Goal: Navigation & Orientation: Find specific page/section

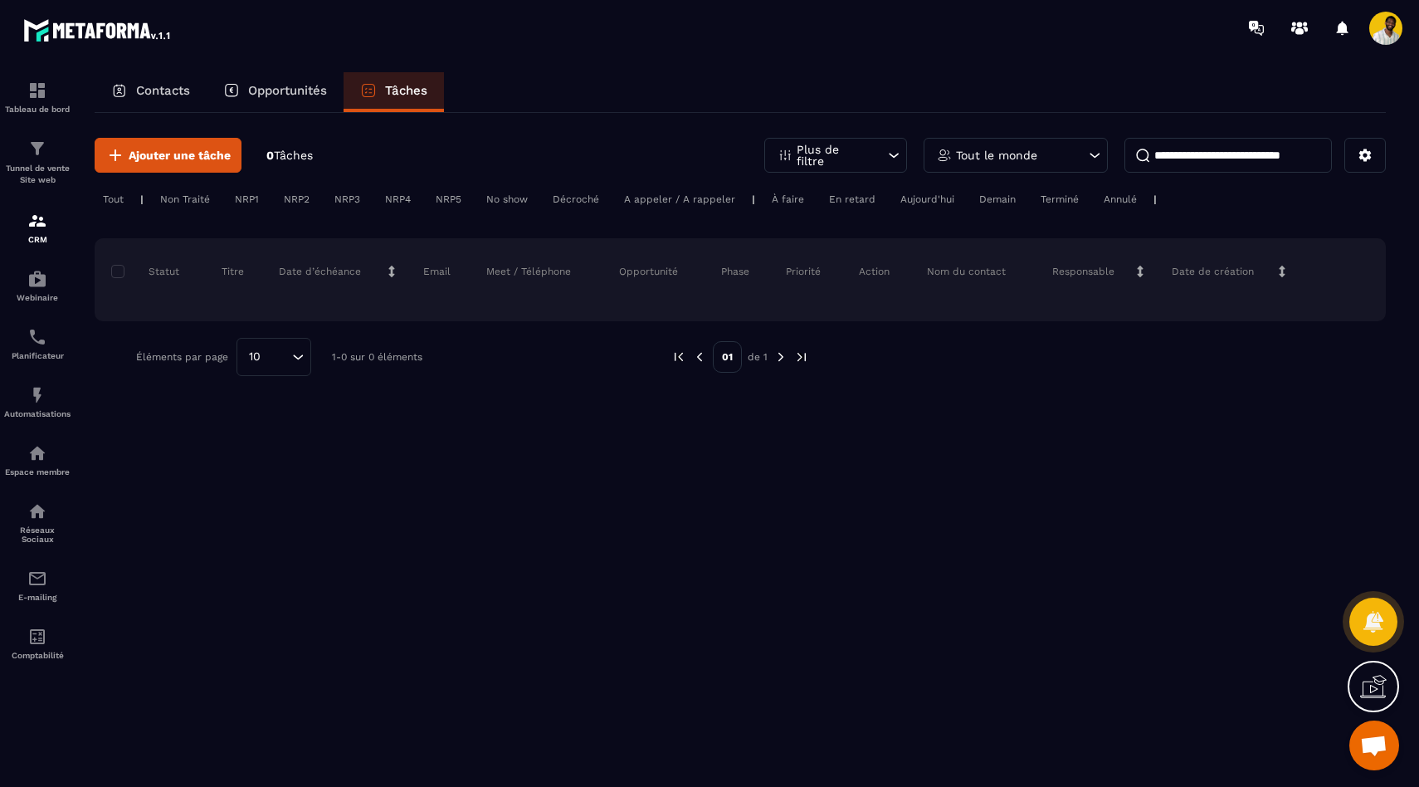
click at [152, 95] on p "Contacts" at bounding box center [163, 90] width 54 height 15
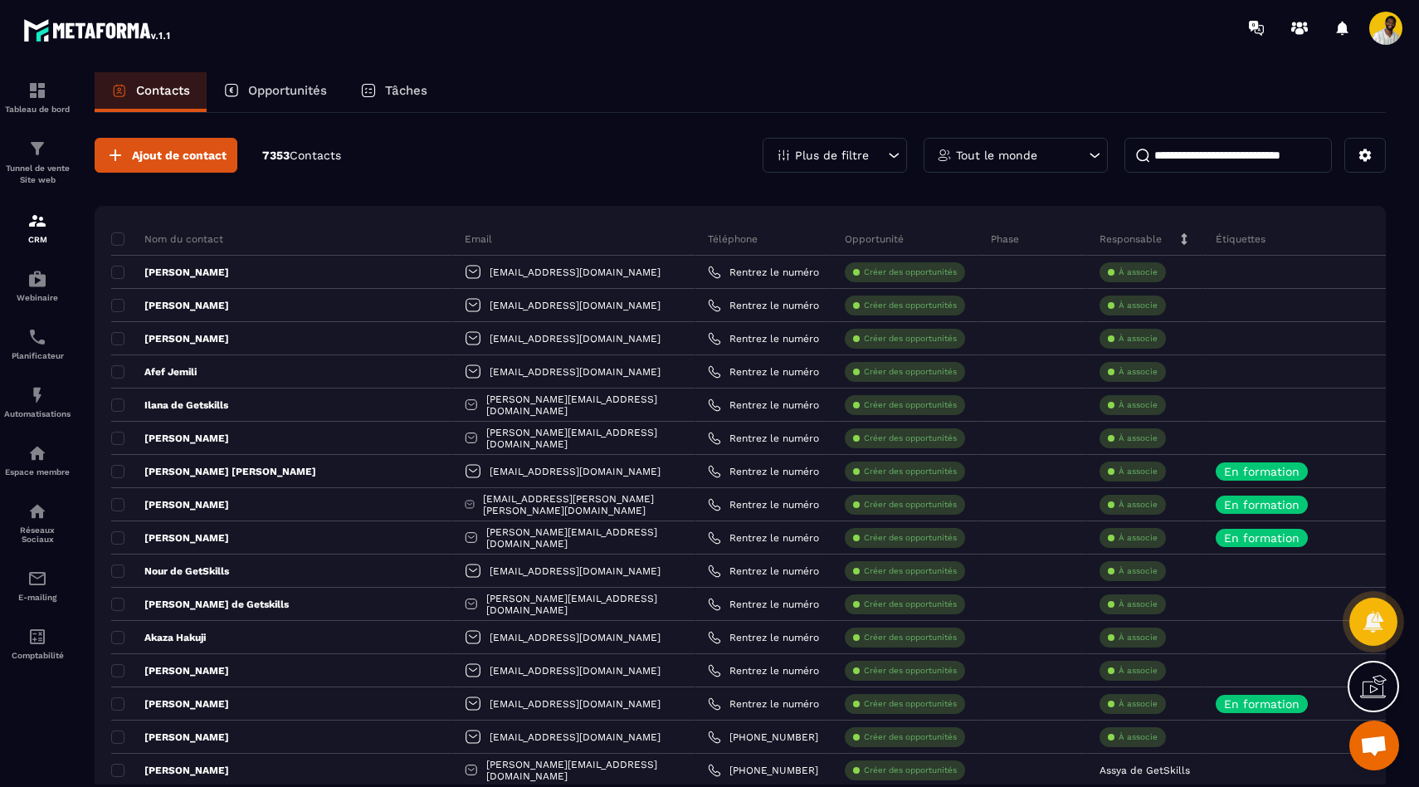
click at [293, 154] on p "7353 Contacts" at bounding box center [301, 156] width 79 height 16
click at [398, 159] on div "Ajout de contact 7353 Contacts Plus de filtre Tout le monde" at bounding box center [740, 155] width 1291 height 35
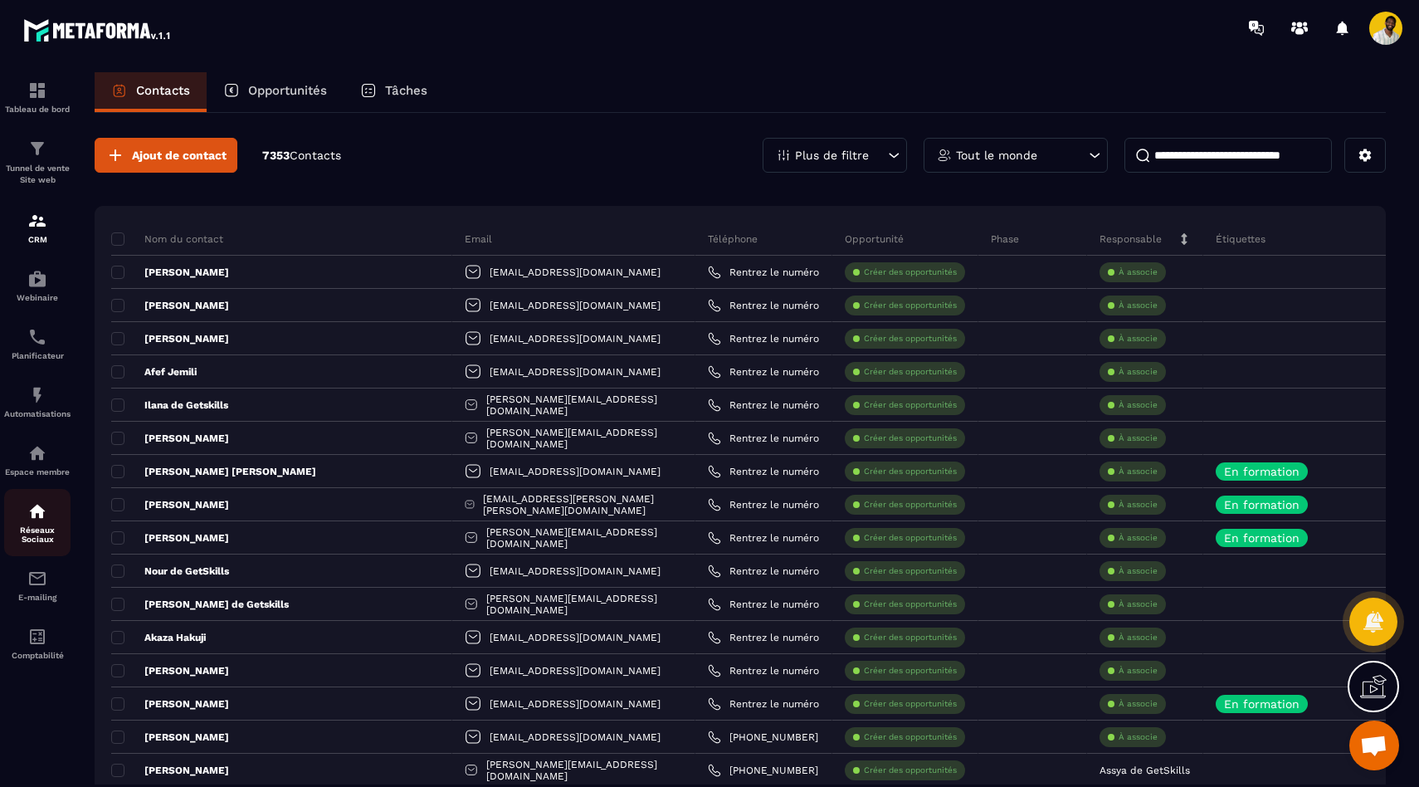
click at [39, 494] on link "Réseaux Sociaux" at bounding box center [37, 522] width 66 height 67
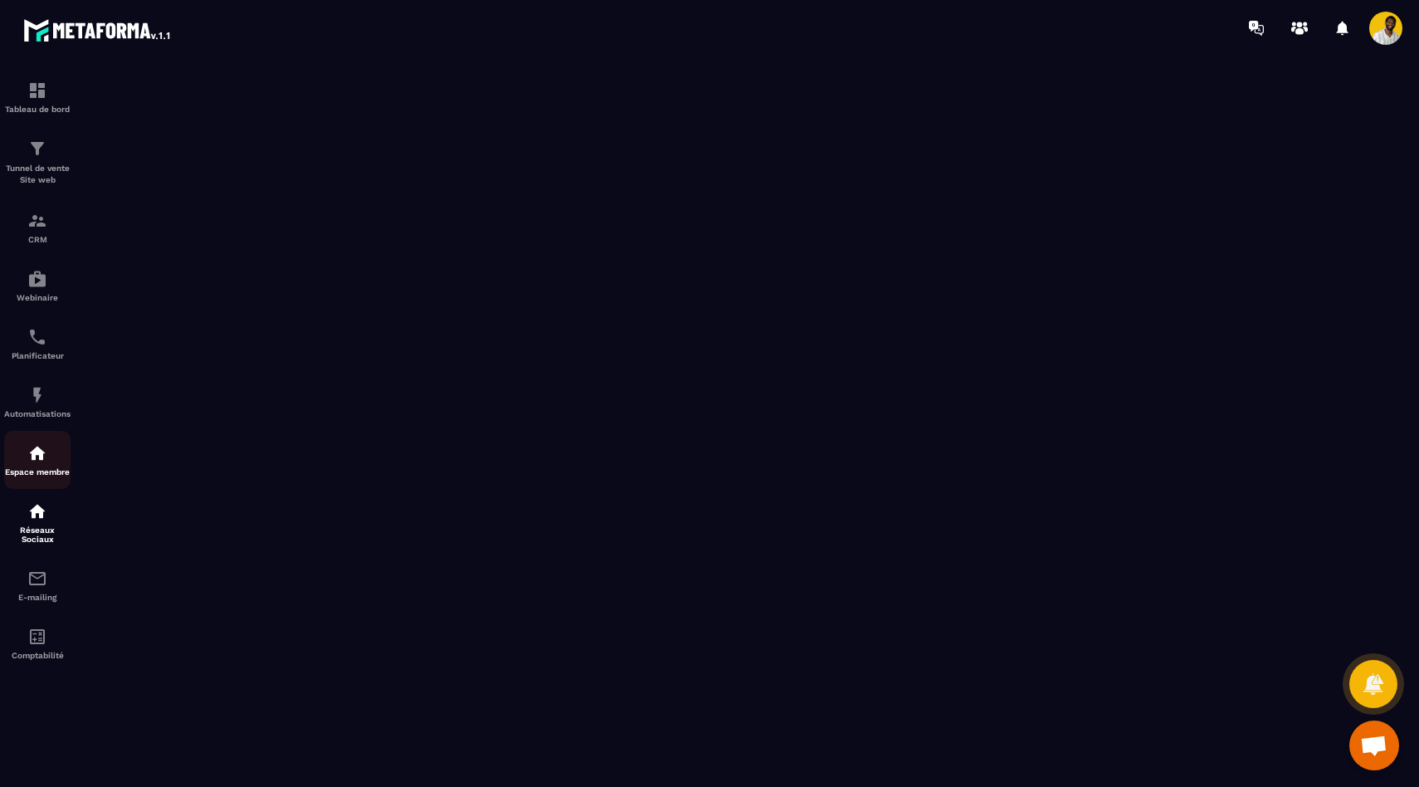
click at [35, 459] on img at bounding box center [37, 453] width 20 height 20
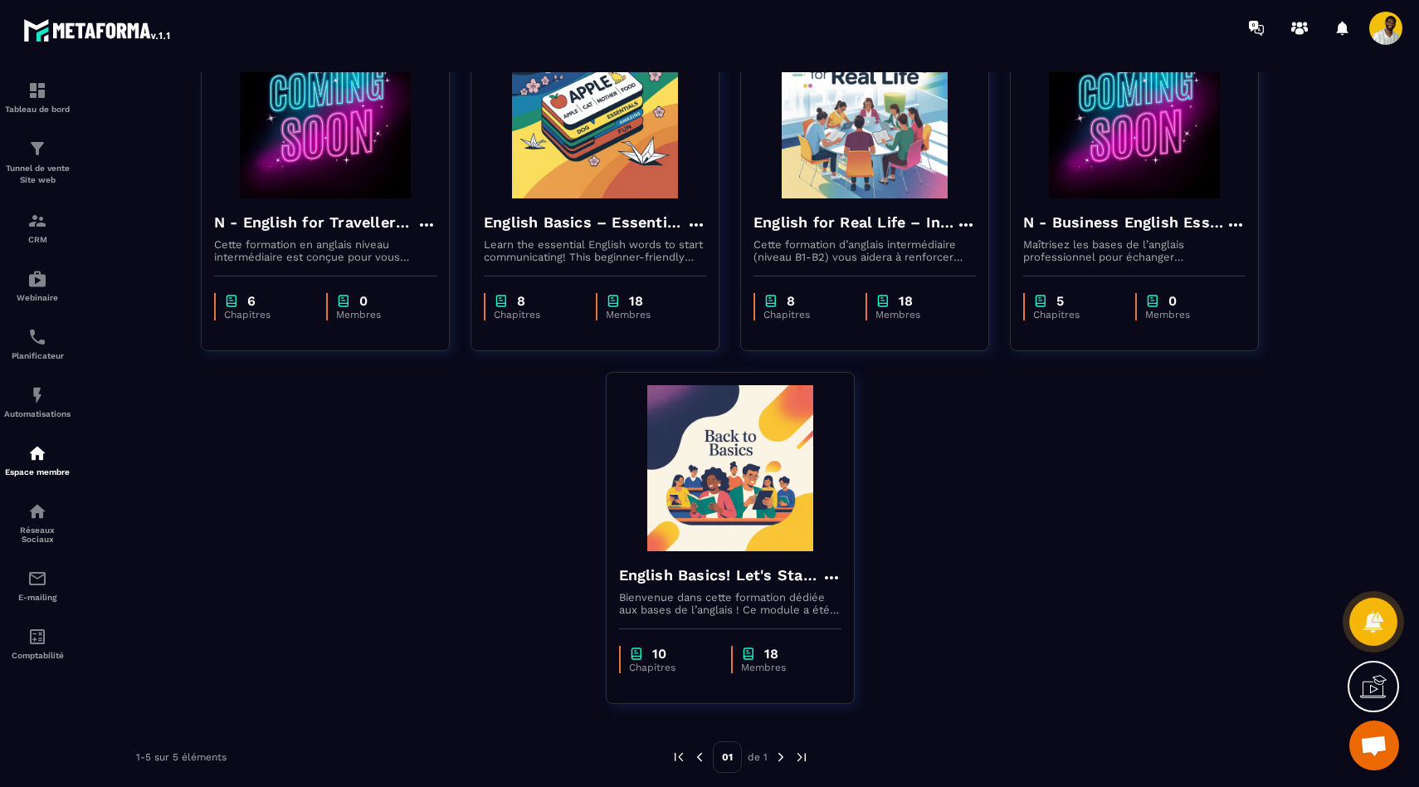
scroll to position [180, 0]
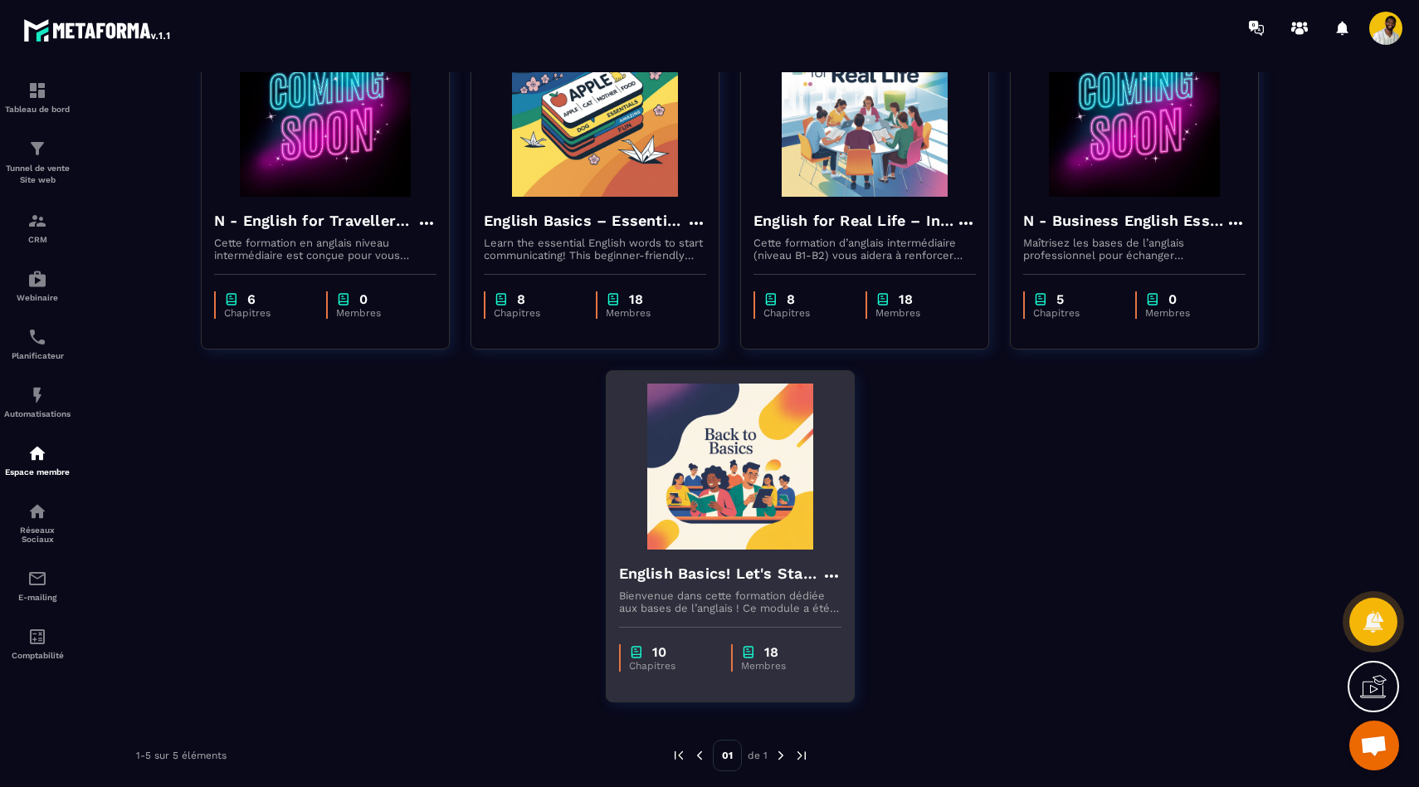
click at [776, 525] on img at bounding box center [730, 466] width 222 height 166
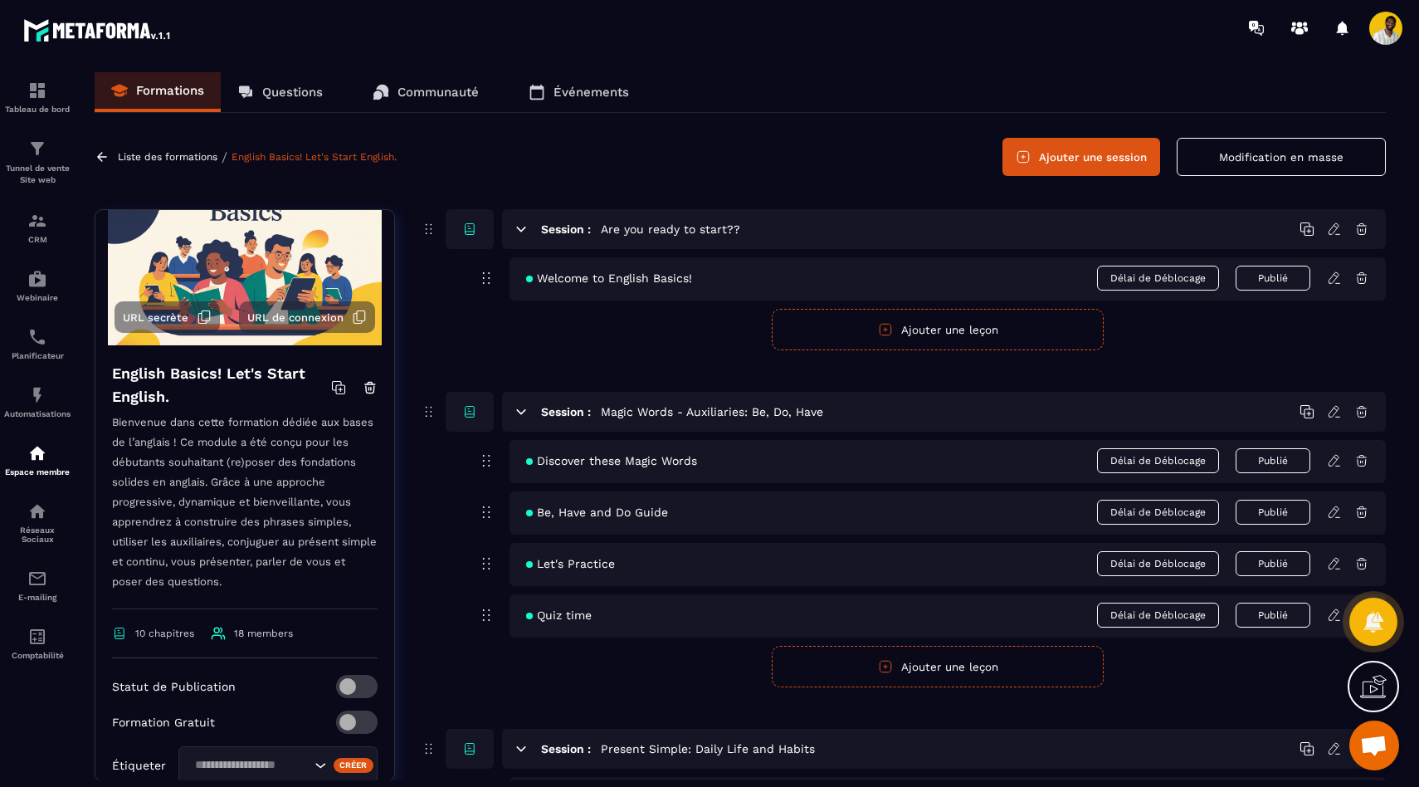
scroll to position [107, 0]
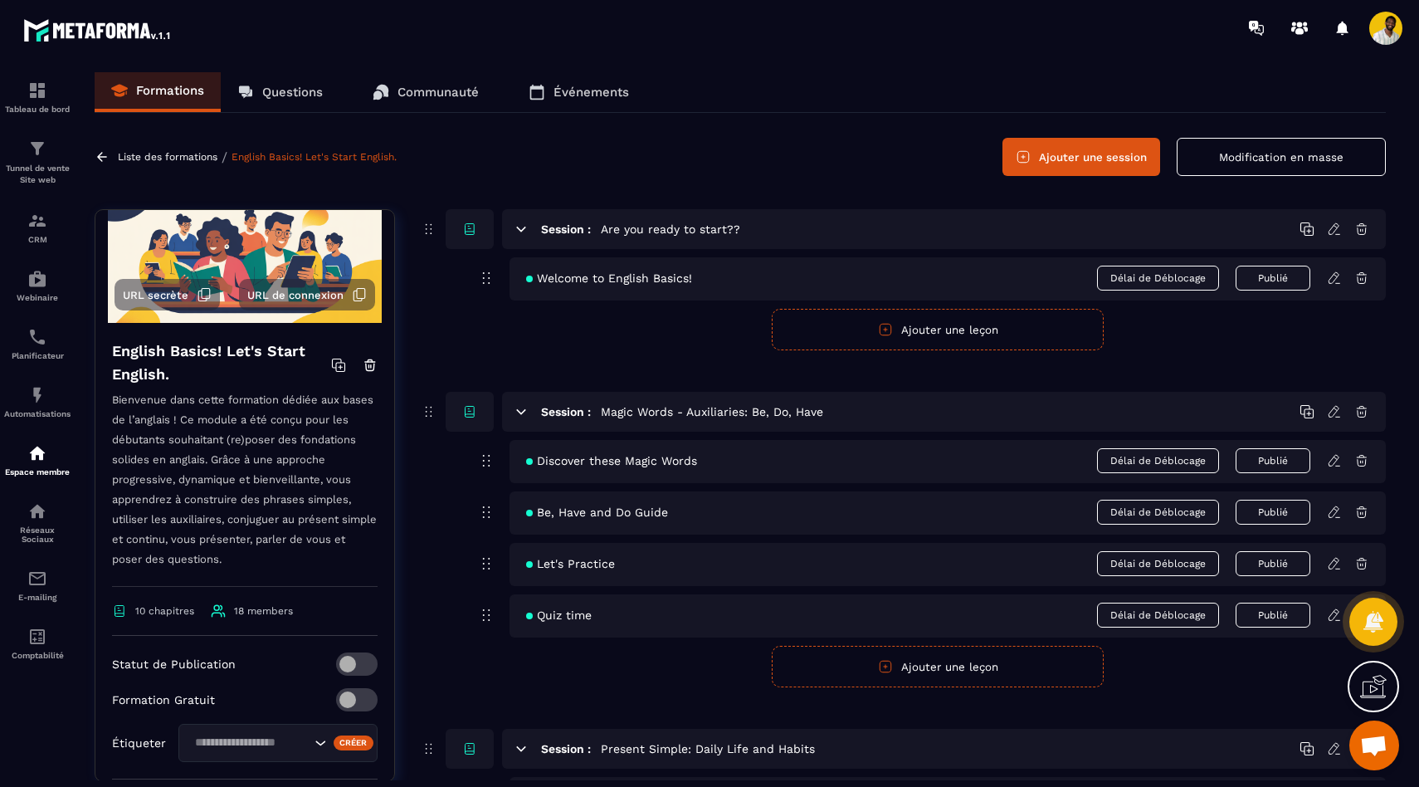
click at [359, 295] on icon at bounding box center [359, 294] width 15 height 15
click at [202, 297] on icon at bounding box center [204, 294] width 15 height 15
click at [360, 300] on icon at bounding box center [358, 296] width 8 height 10
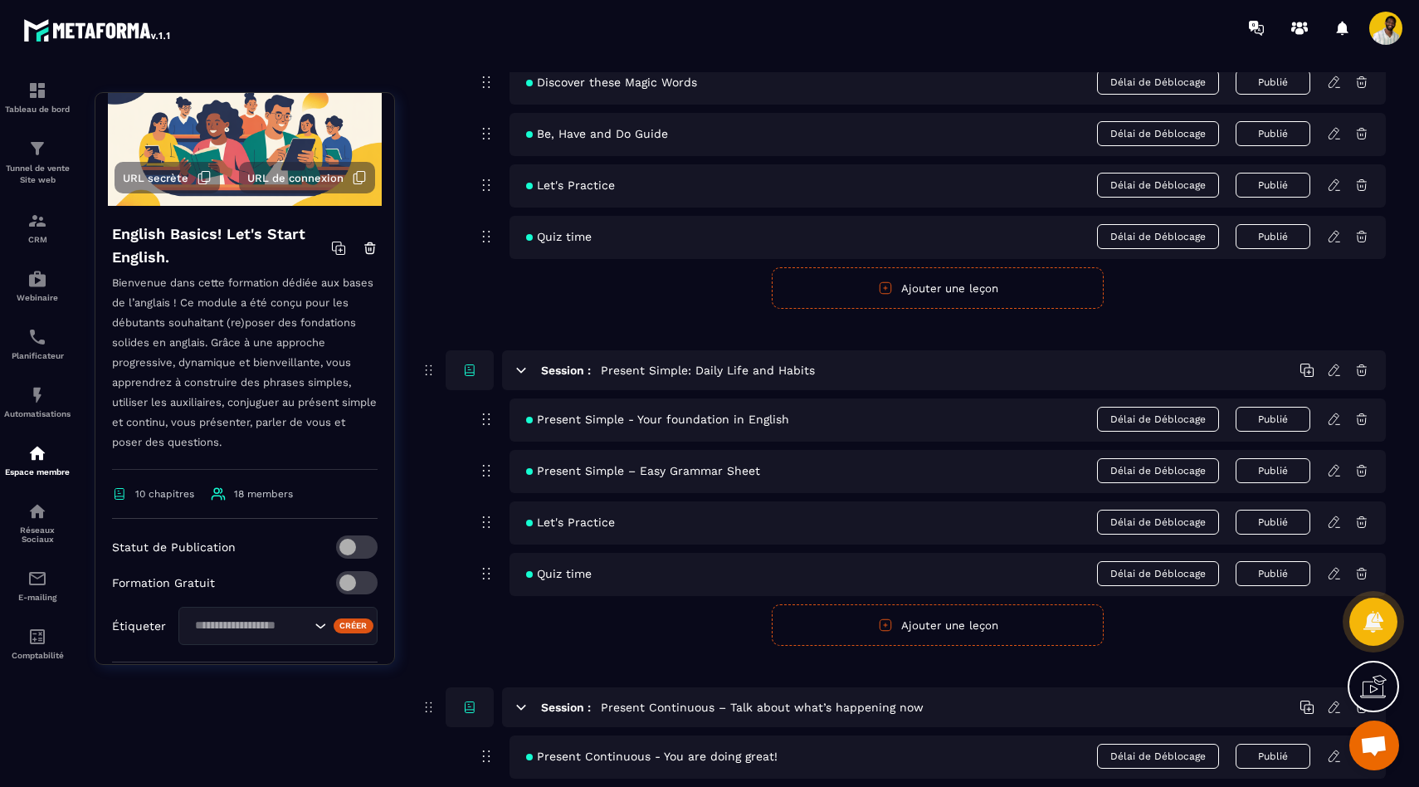
scroll to position [380, 0]
